Goal: Navigation & Orientation: Understand site structure

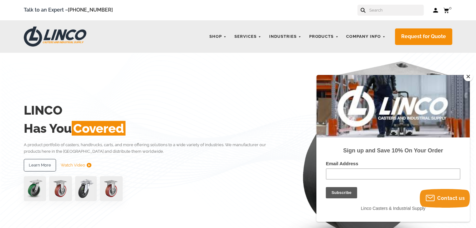
click at [464, 76] on button "Close" at bounding box center [467, 76] width 9 height 9
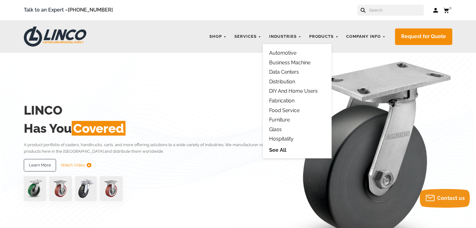
click at [285, 70] on link "Data Centers" at bounding box center [284, 72] width 30 height 6
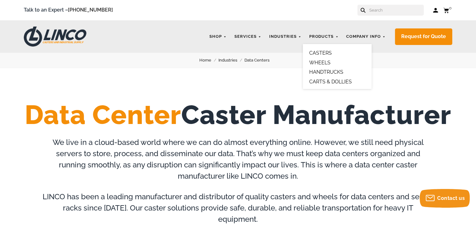
click at [325, 71] on link "HANDTRUCKS" at bounding box center [326, 72] width 34 height 6
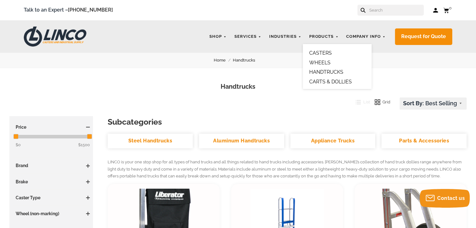
click at [325, 83] on link "CARTS & DOLLIES" at bounding box center [330, 82] width 43 height 6
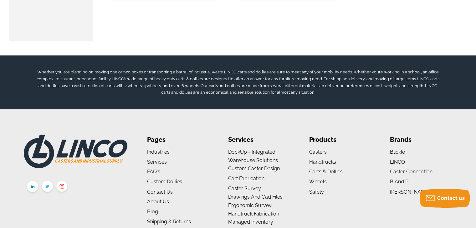
scroll to position [1063, 0]
